Goal: Use online tool/utility: Utilize a website feature to perform a specific function

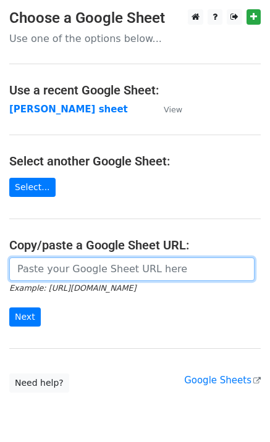
drag, startPoint x: 78, startPoint y: 263, endPoint x: 67, endPoint y: 274, distance: 15.3
click at [78, 263] on input "url" at bounding box center [131, 268] width 245 height 23
paste input "[URL][DOMAIN_NAME]"
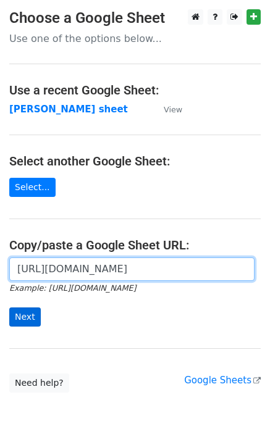
type input "[URL][DOMAIN_NAME]"
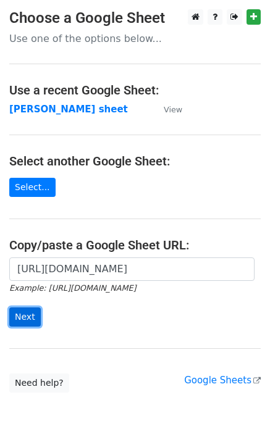
scroll to position [0, 0]
click at [23, 313] on input "Next" at bounding box center [24, 316] width 31 height 19
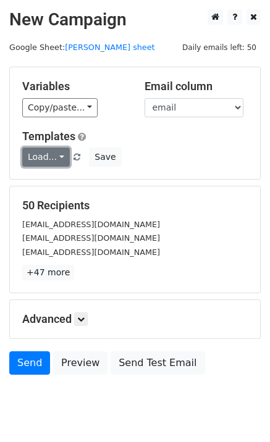
click at [47, 159] on link "Load..." at bounding box center [45, 156] width 47 height 19
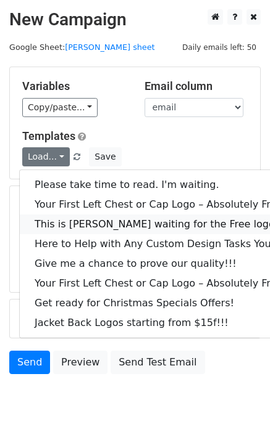
click at [62, 224] on link "This is Emily waiting for the Free logo" at bounding box center [167, 225] width 294 height 20
